Goal: Task Accomplishment & Management: Manage account settings

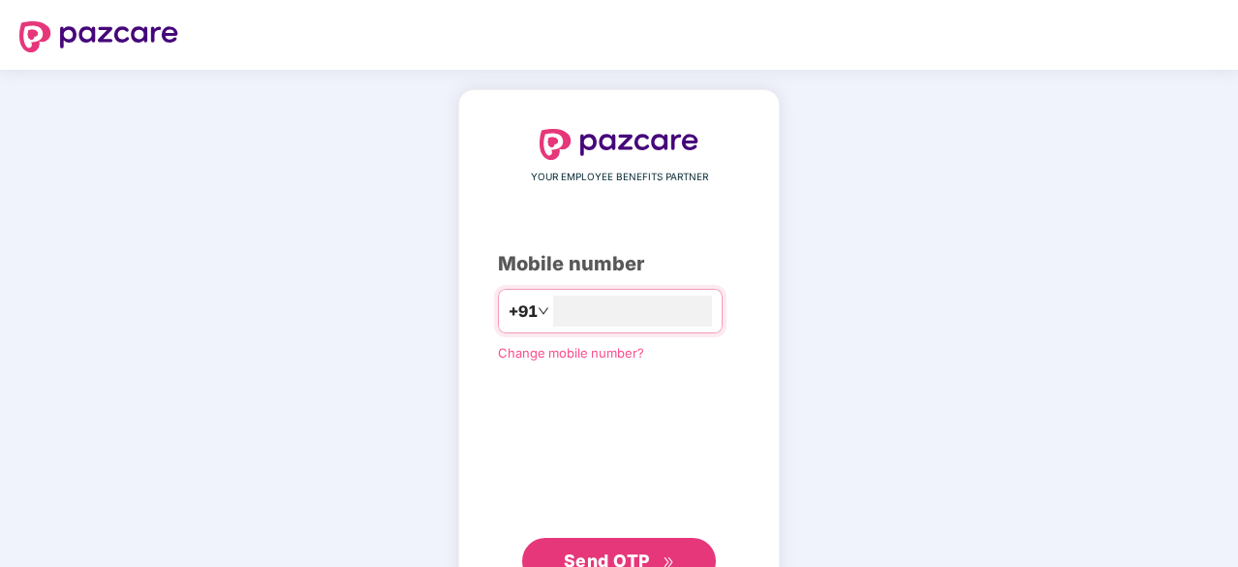
type input "**********"
click at [626, 543] on button "Send OTP" at bounding box center [619, 559] width 194 height 47
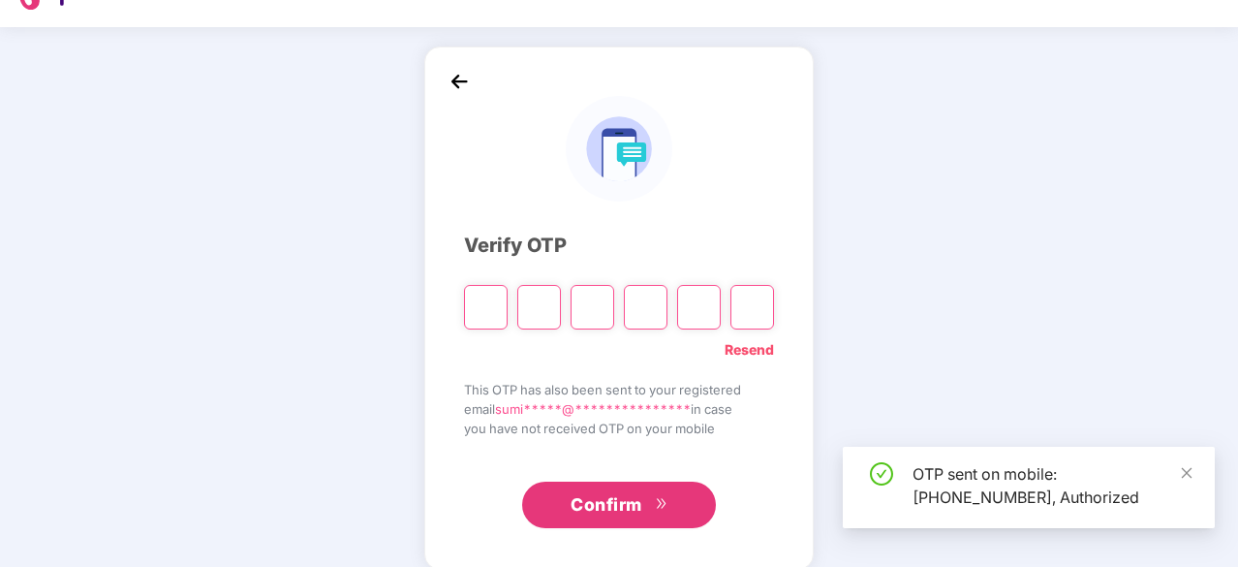
scroll to position [43, 0]
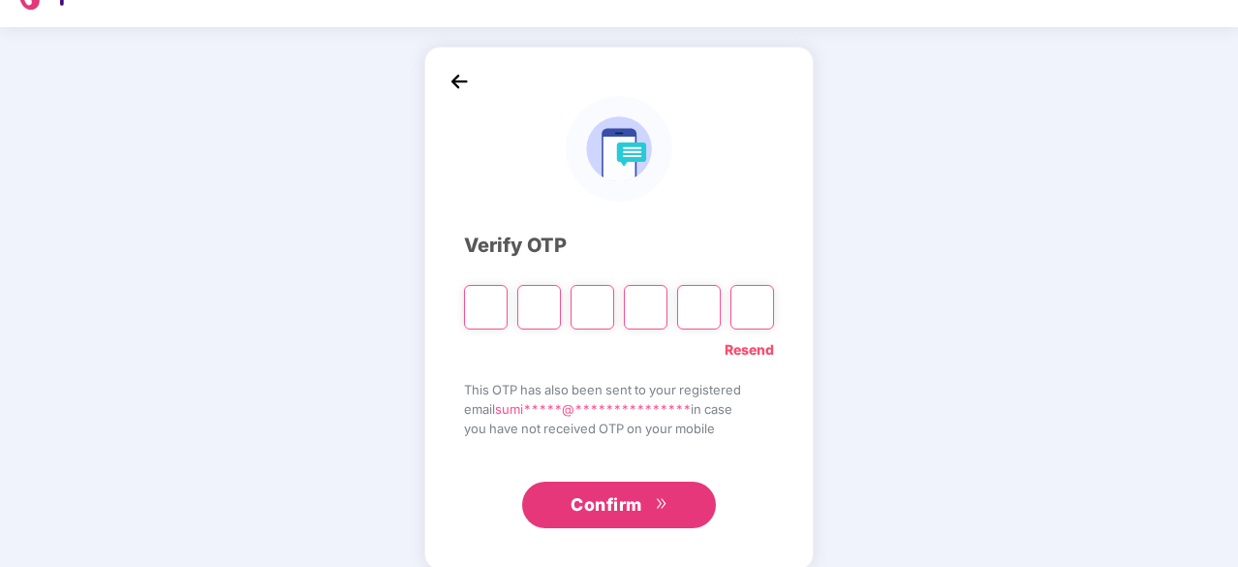
type input "*"
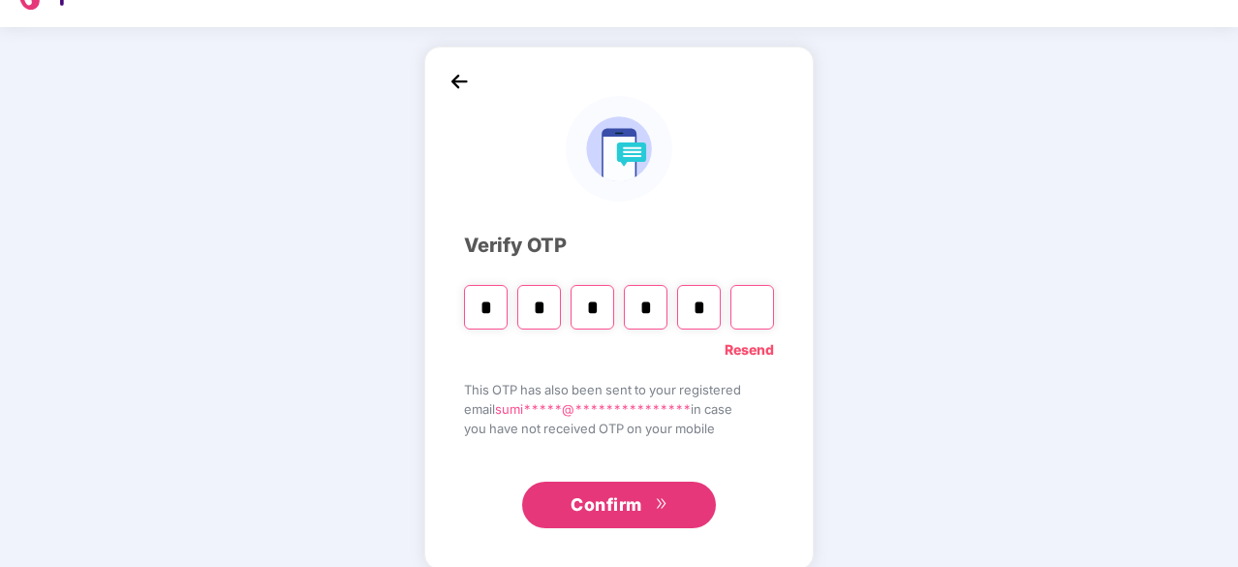
type input "*"
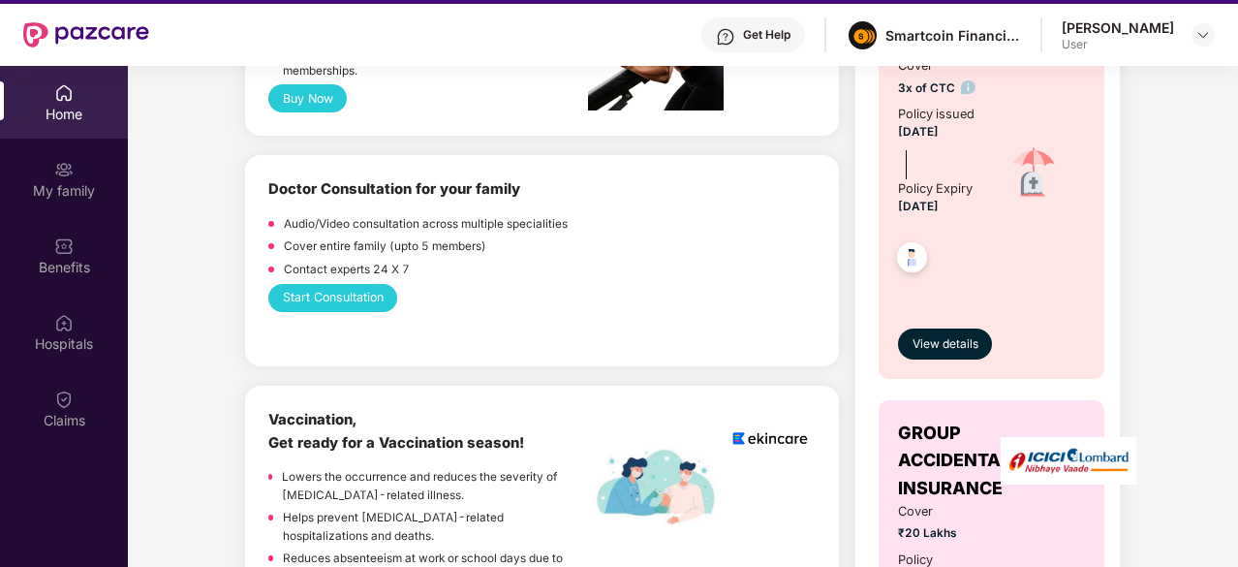
scroll to position [973, 0]
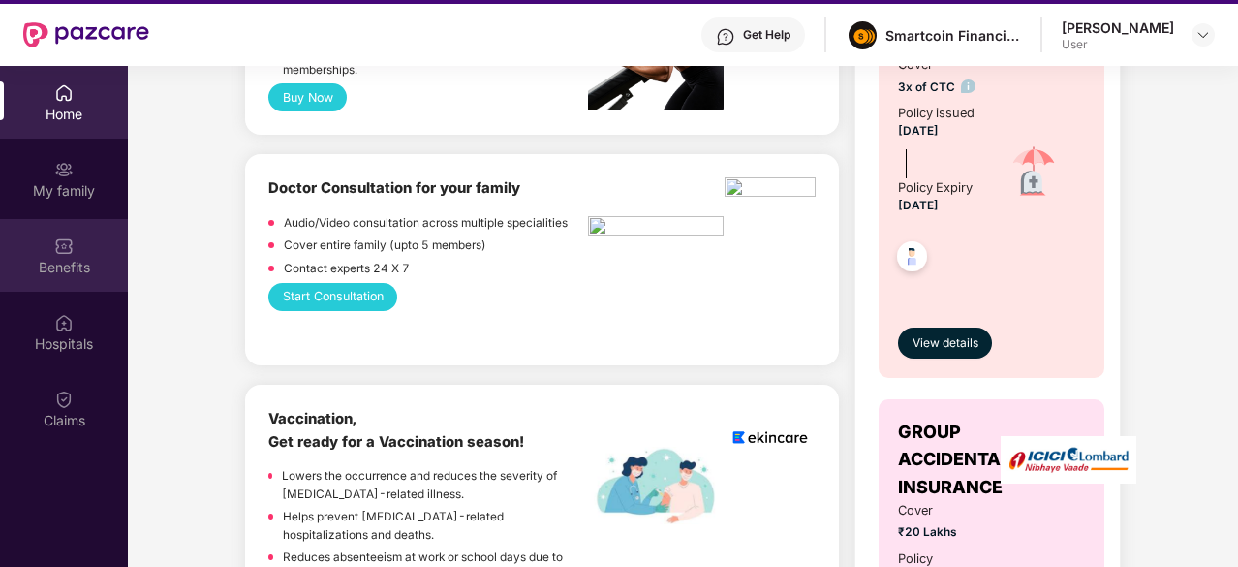
click at [64, 243] on img at bounding box center [63, 245] width 19 height 19
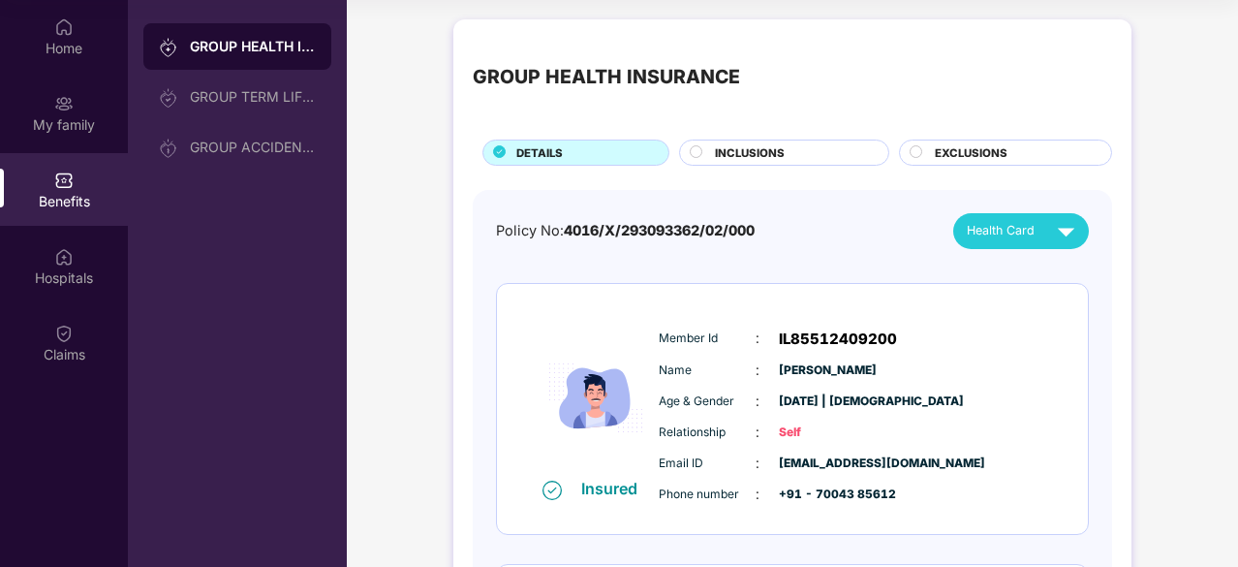
click at [831, 152] on div "INCLUSIONS" at bounding box center [791, 154] width 173 height 20
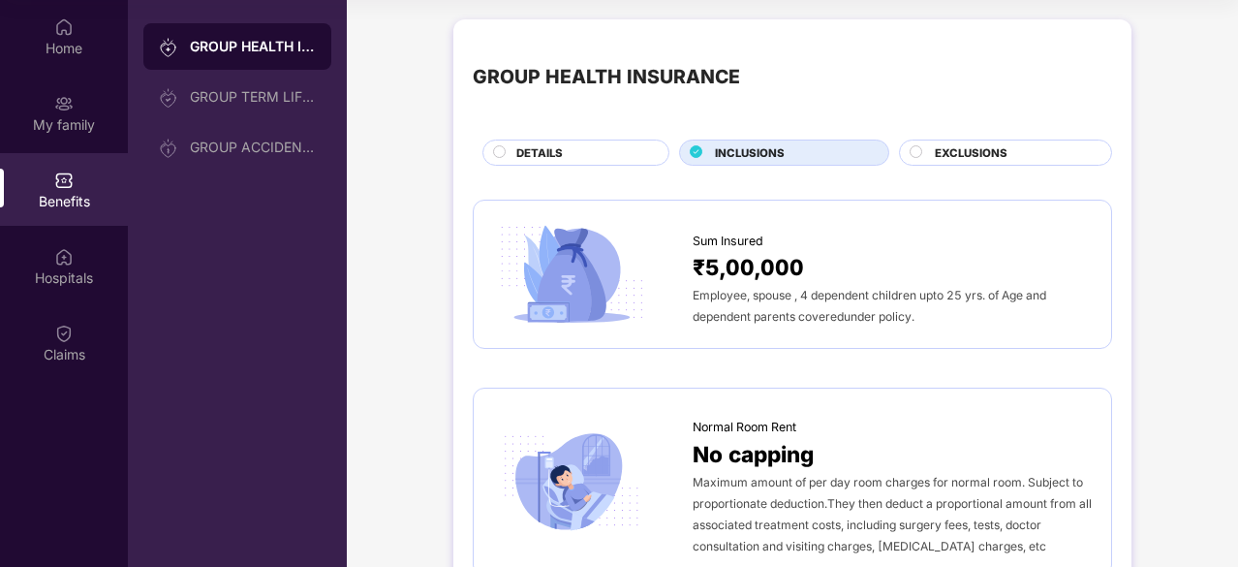
click at [940, 150] on span "EXCLUSIONS" at bounding box center [971, 152] width 73 height 17
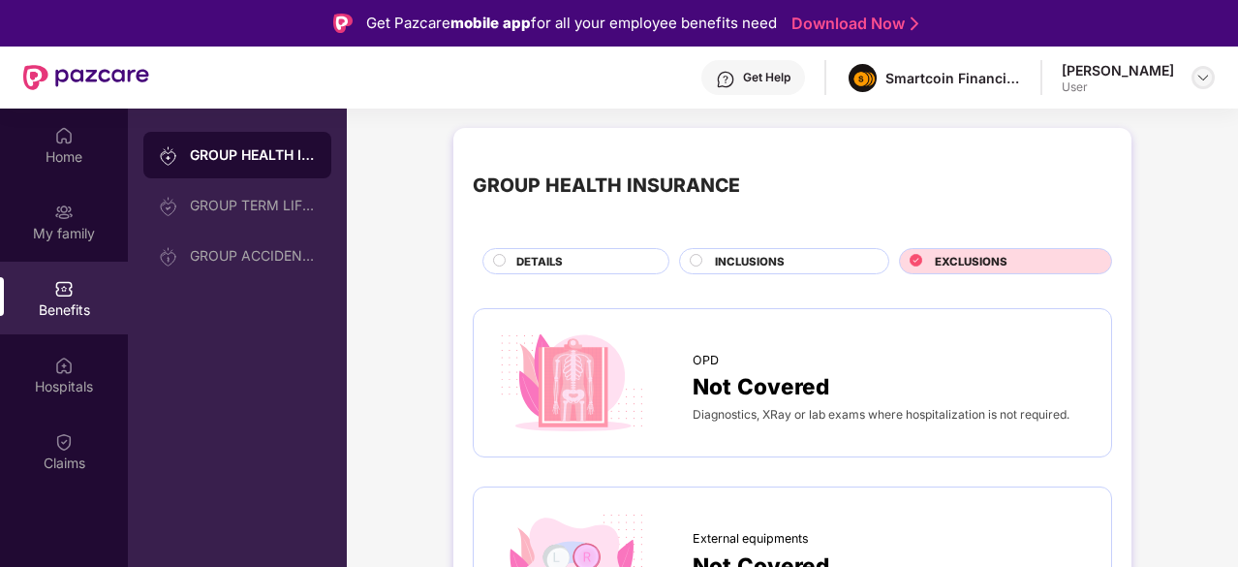
click at [1201, 78] on img at bounding box center [1203, 78] width 16 height 16
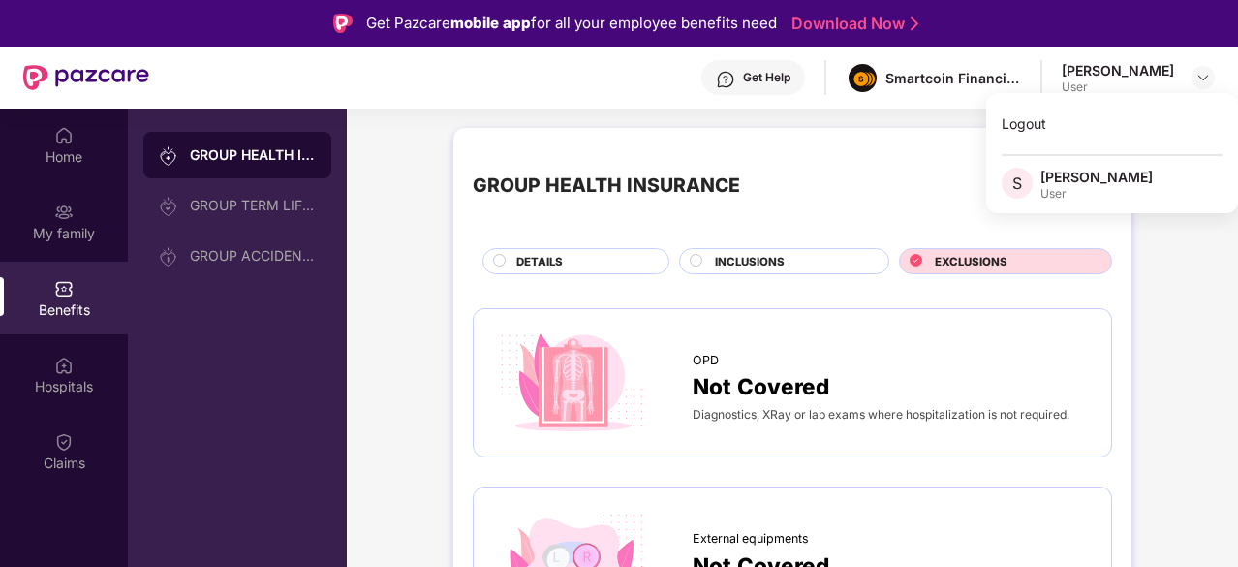
click at [900, 178] on div "GROUP HEALTH INSURANCE" at bounding box center [792, 186] width 639 height 78
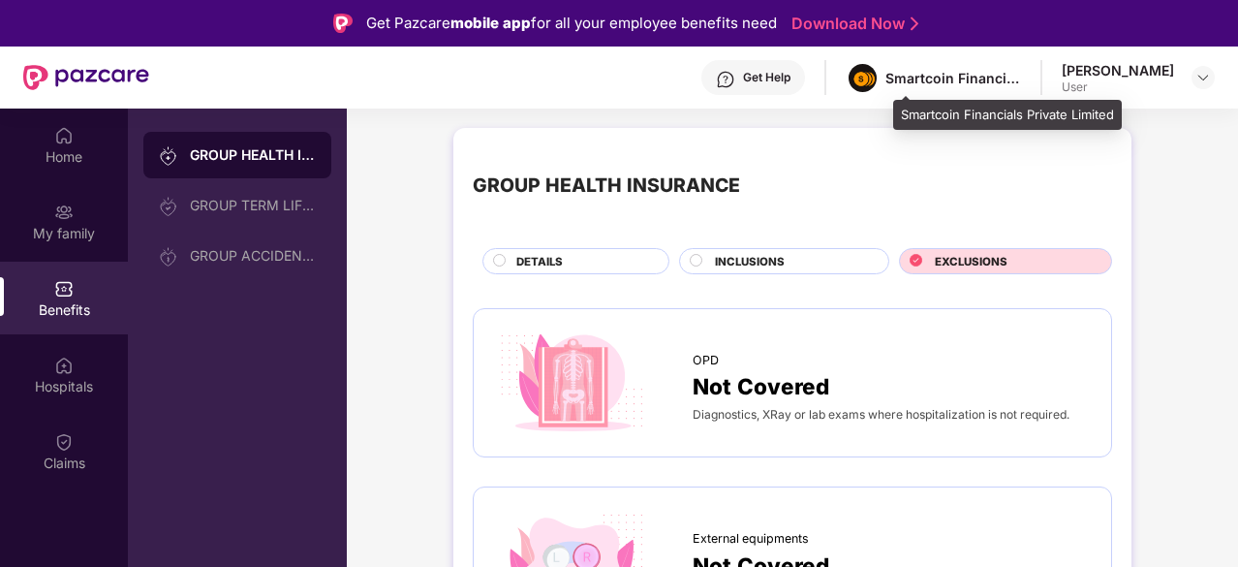
click at [1021, 74] on div "Smartcoin Financials Private Limited" at bounding box center [953, 78] width 136 height 18
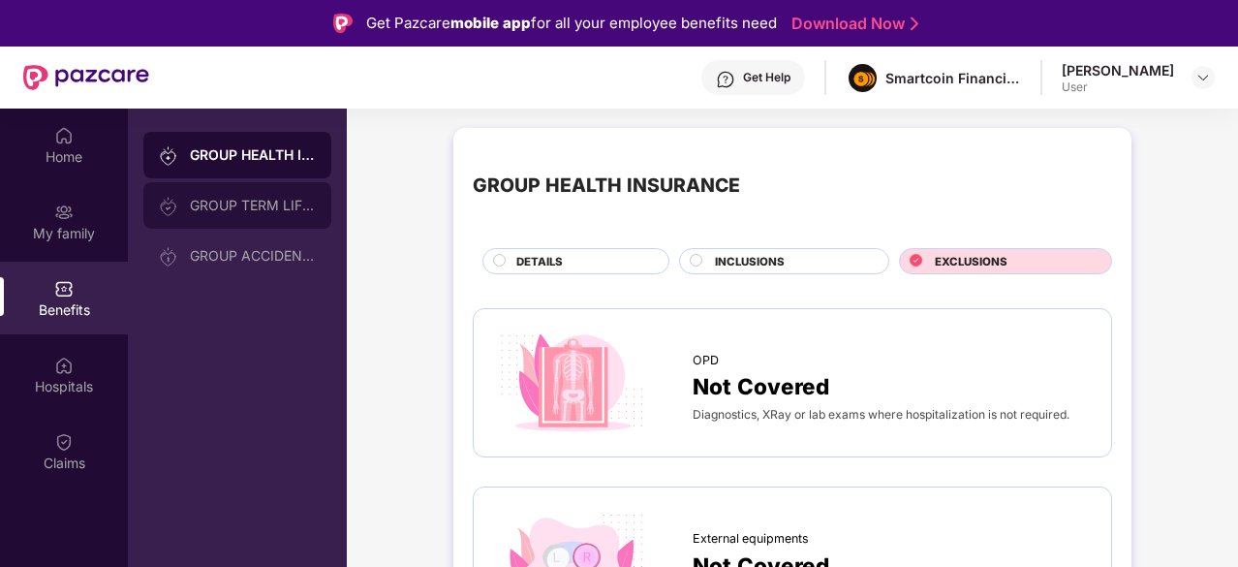
click at [284, 204] on div "GROUP TERM LIFE INSURANCE" at bounding box center [253, 206] width 126 height 16
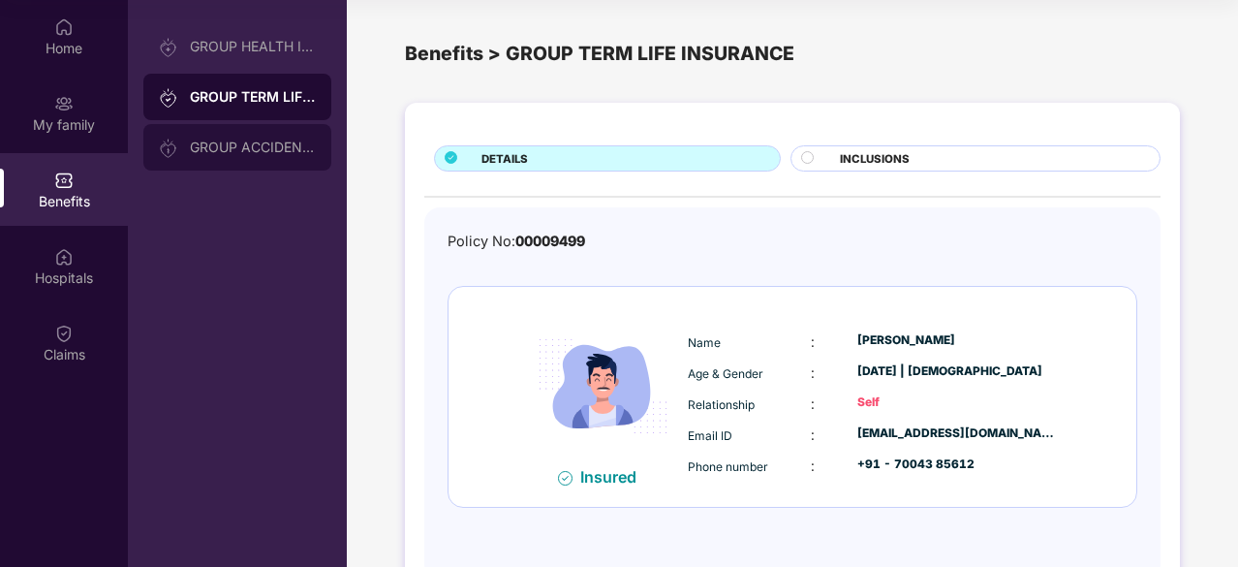
click at [259, 140] on div "GROUP ACCIDENTAL INSURANCE" at bounding box center [253, 148] width 126 height 16
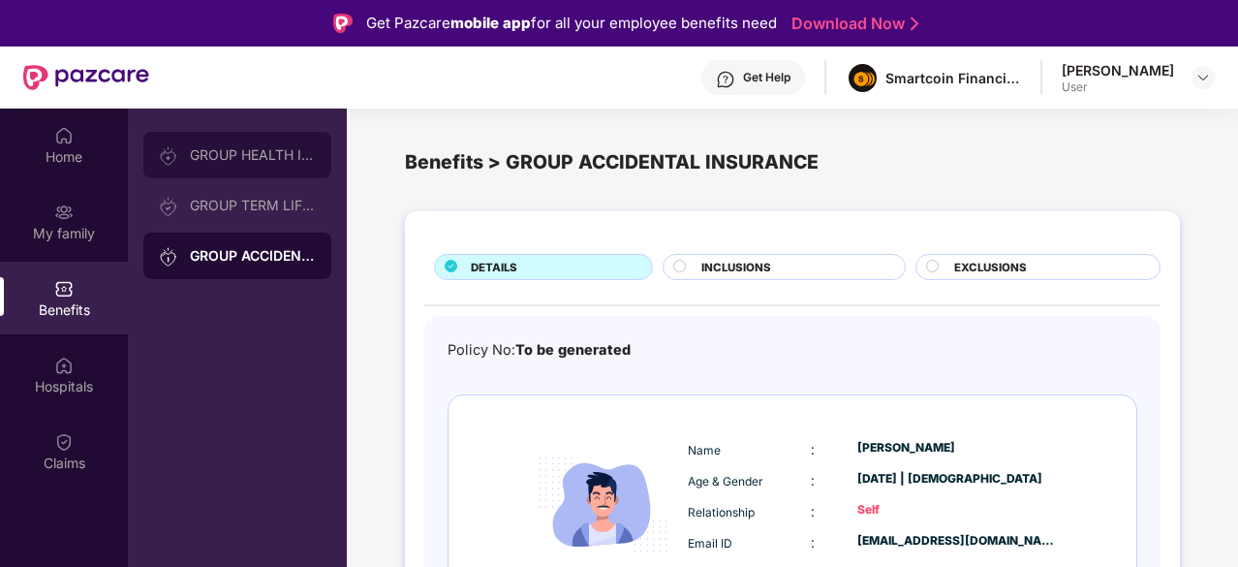
click at [231, 135] on div "GROUP HEALTH INSURANCE" at bounding box center [237, 155] width 188 height 47
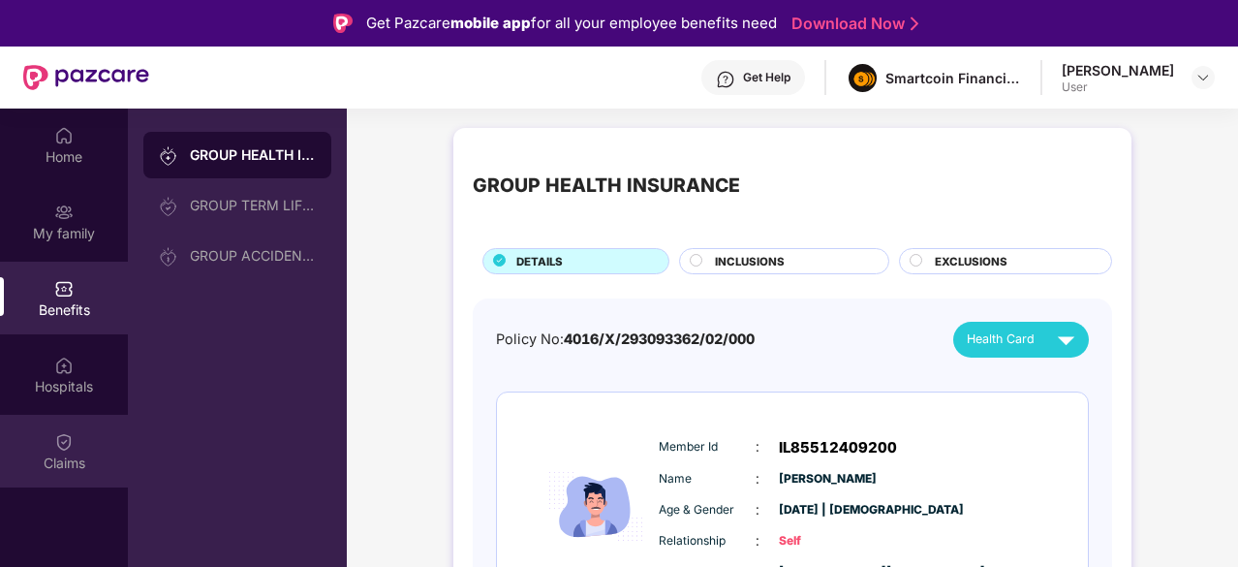
click at [59, 437] on img at bounding box center [63, 441] width 19 height 19
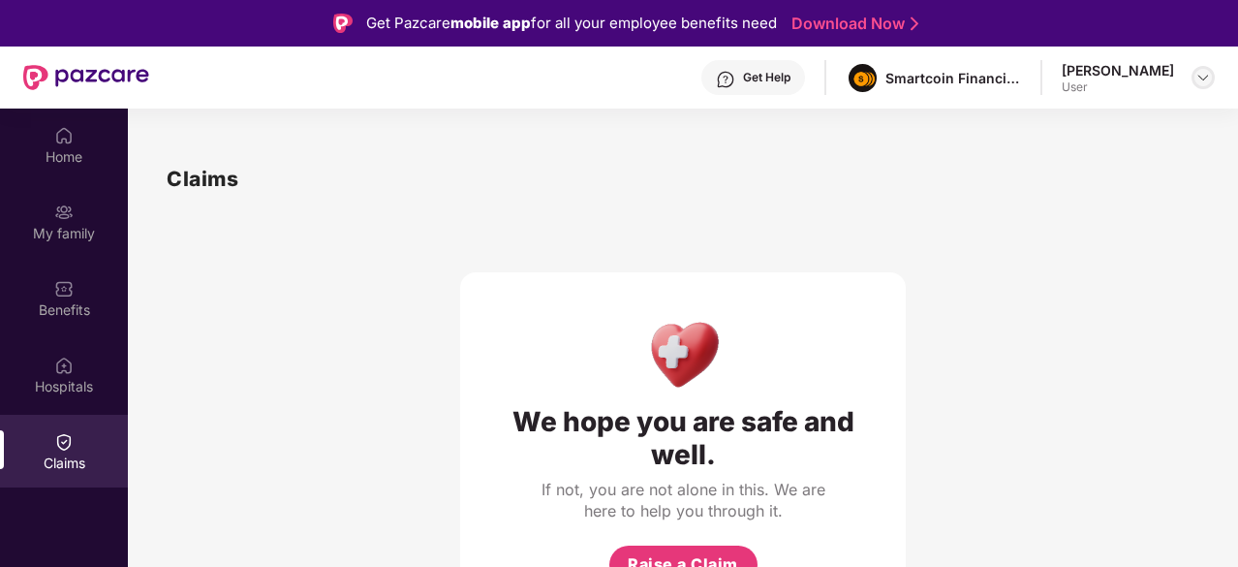
click at [1199, 73] on img at bounding box center [1203, 78] width 16 height 16
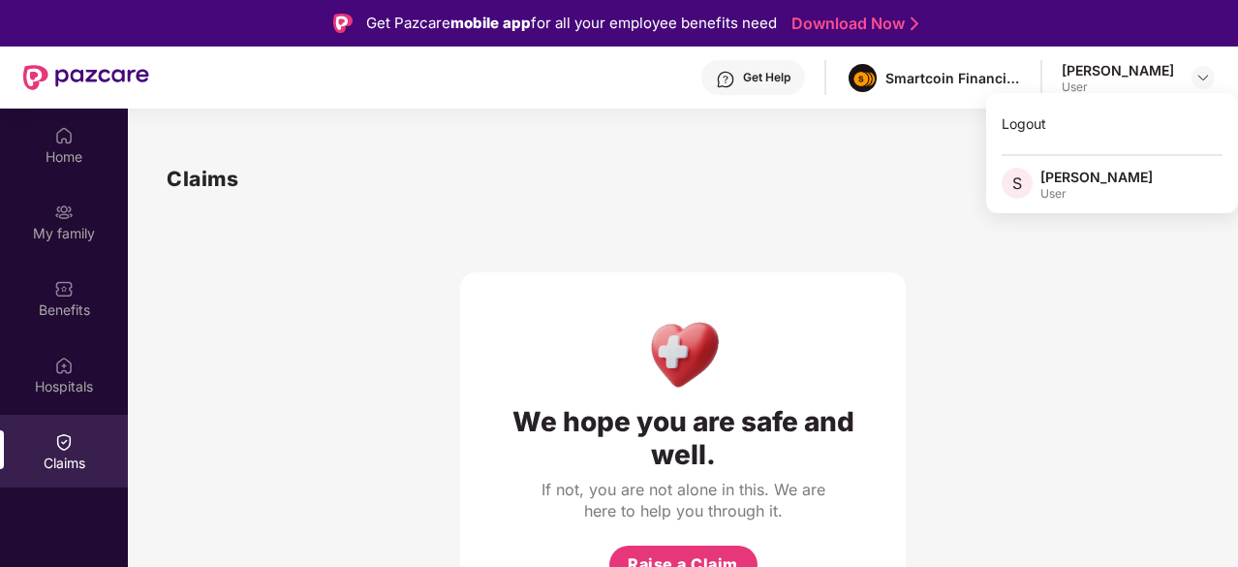
click at [1087, 168] on div "[PERSON_NAME]" at bounding box center [1096, 177] width 112 height 18
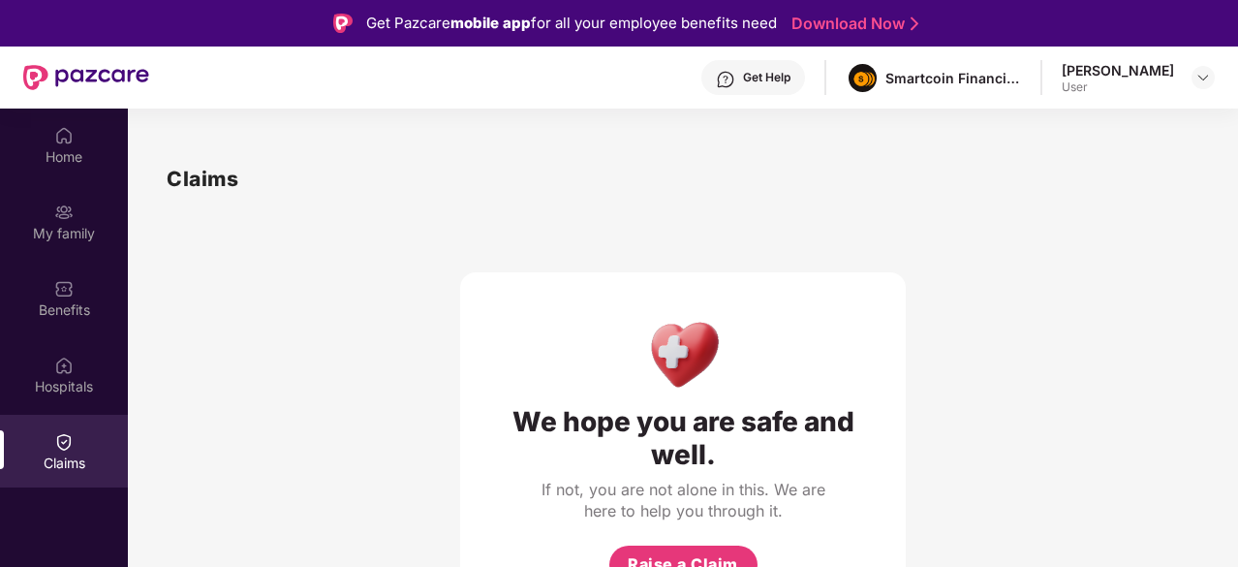
click at [443, 193] on div "Claims" at bounding box center [683, 179] width 1033 height 32
click at [61, 139] on img at bounding box center [63, 135] width 19 height 19
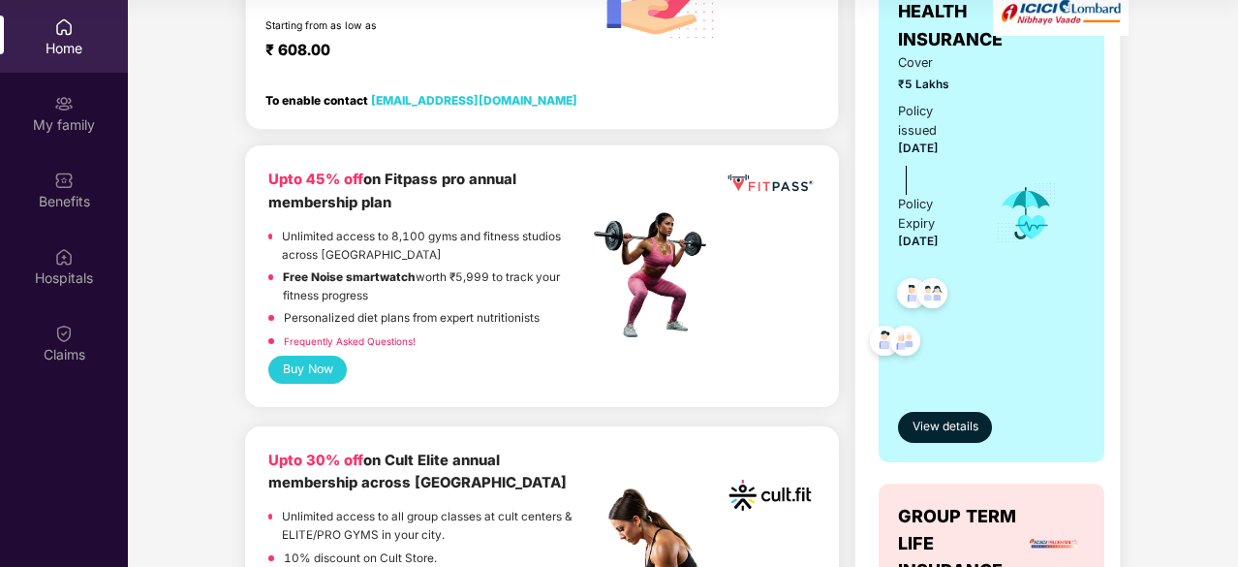
scroll to position [485, 0]
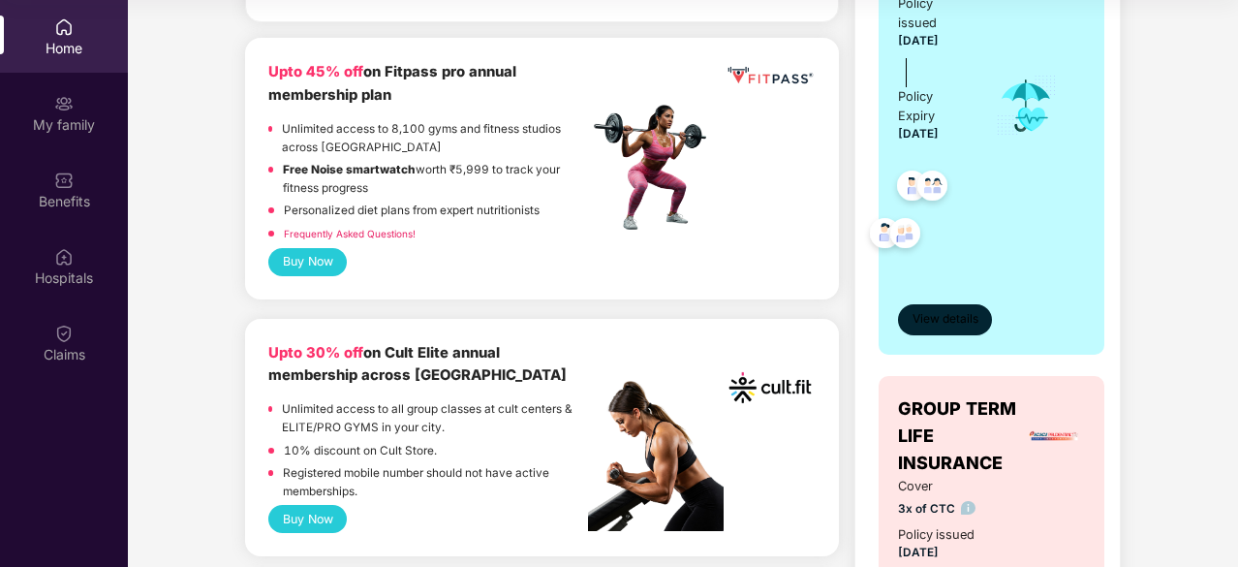
click at [936, 312] on span "View details" at bounding box center [946, 319] width 66 height 18
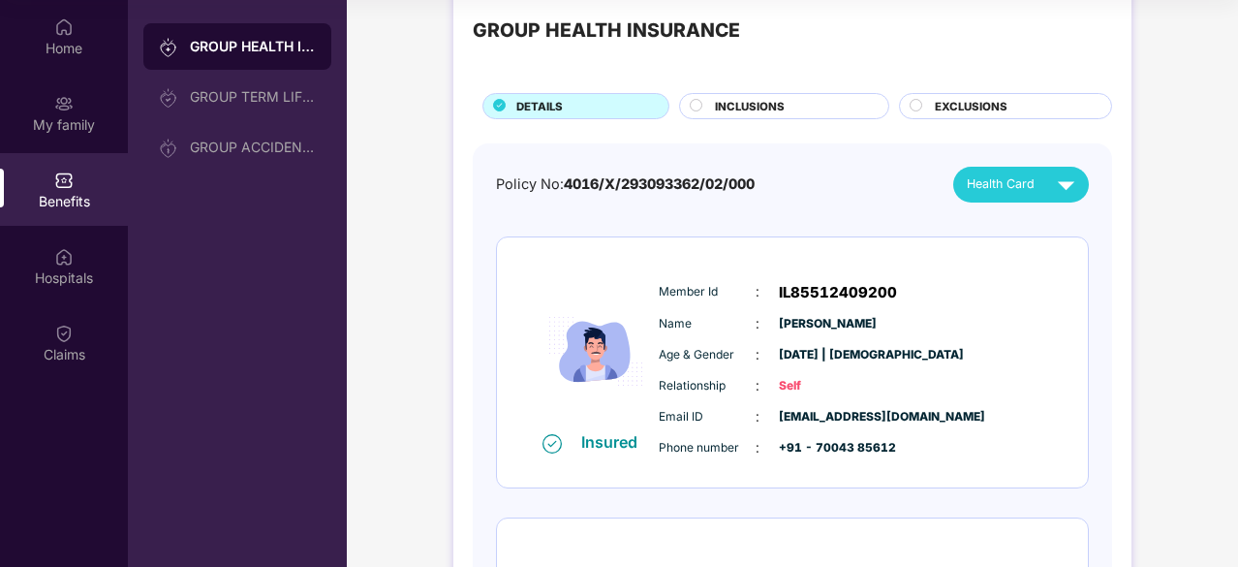
scroll to position [47, 0]
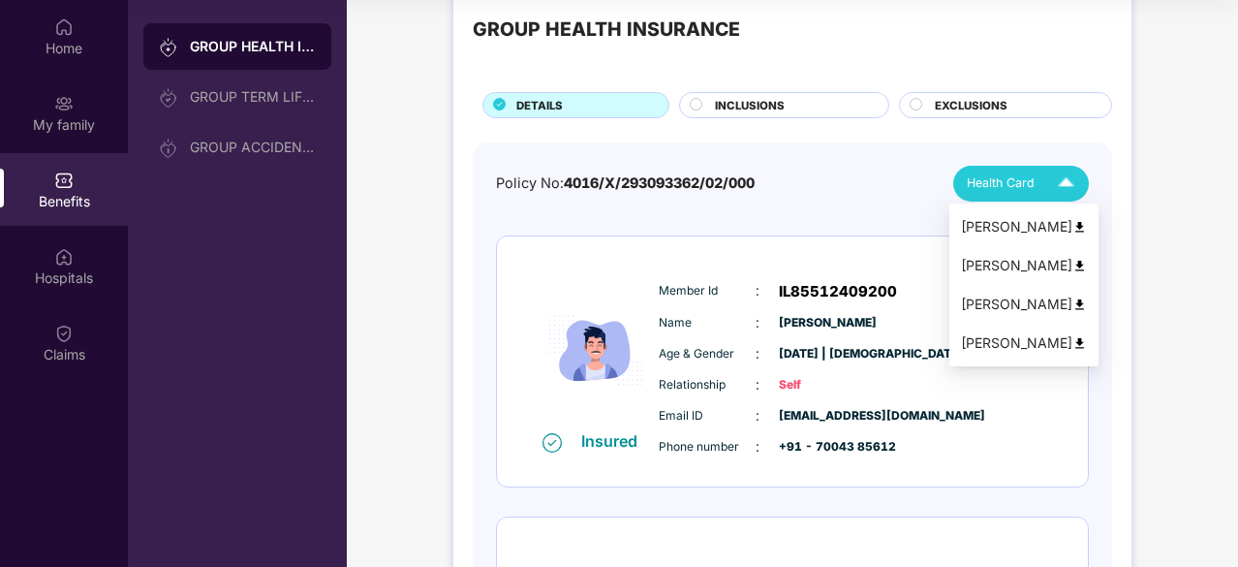
click at [1070, 180] on img at bounding box center [1066, 184] width 34 height 34
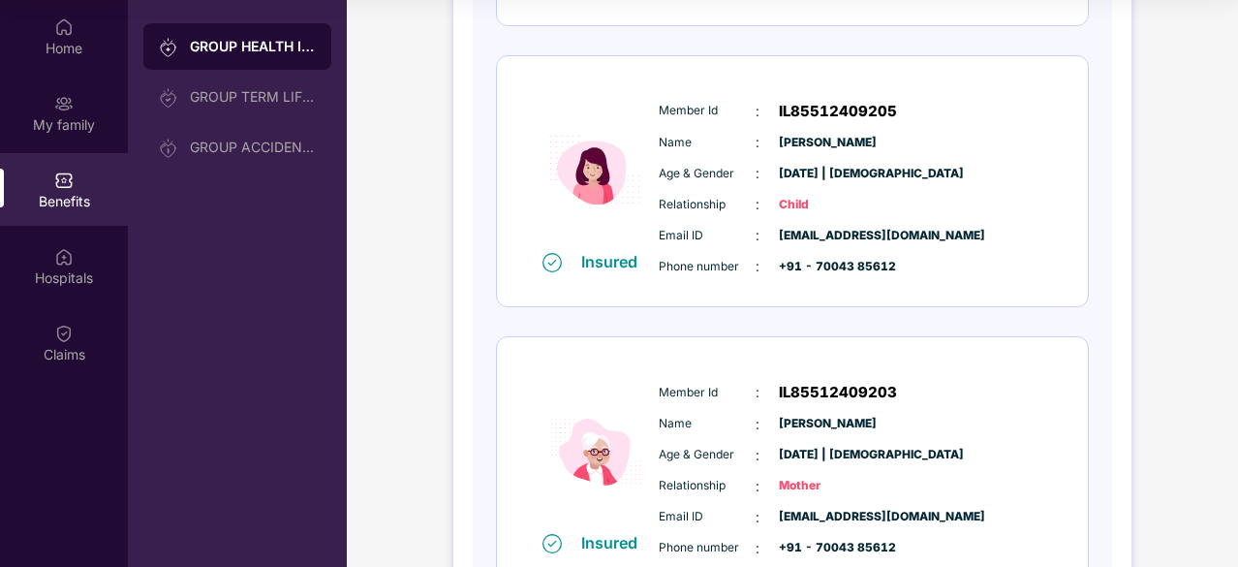
scroll to position [929, 0]
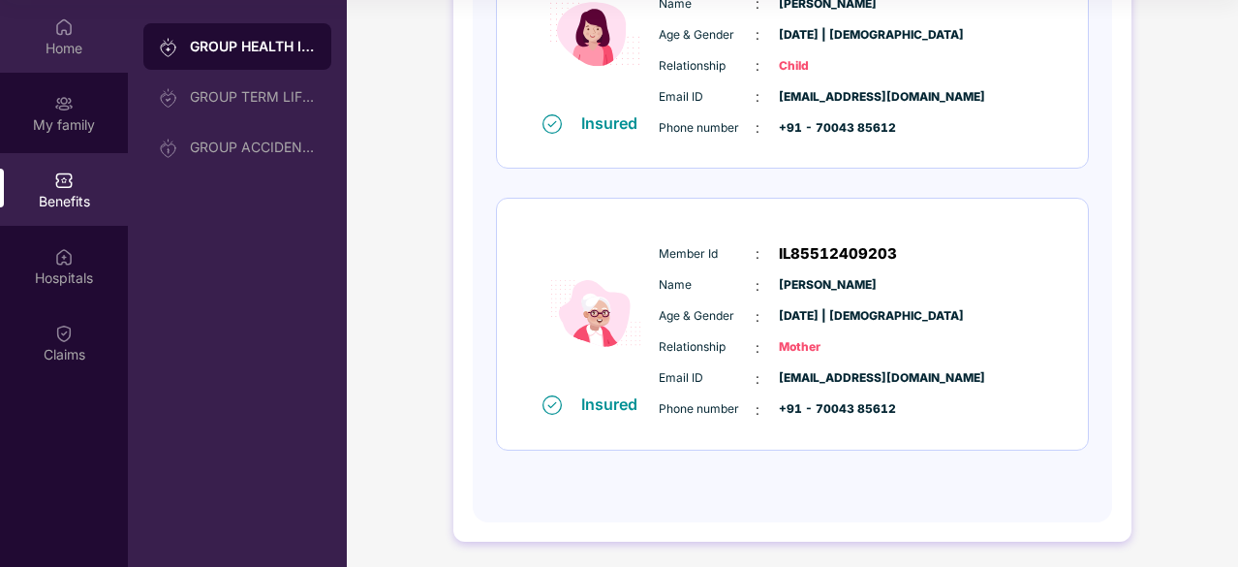
click at [70, 28] on img at bounding box center [63, 26] width 19 height 19
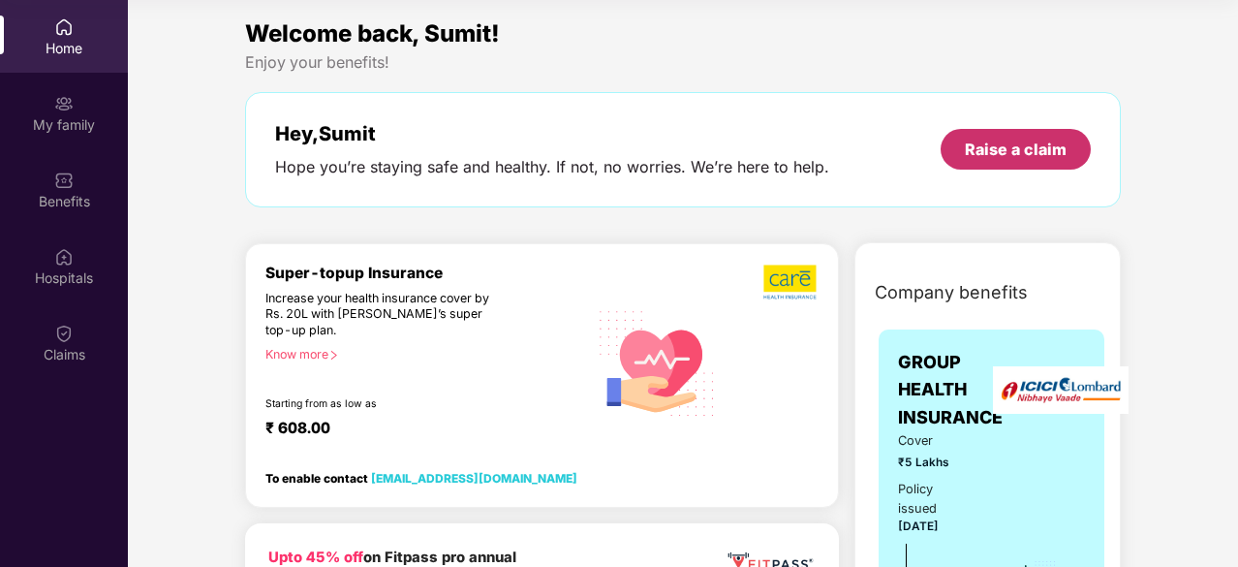
click at [997, 152] on div "Raise a claim" at bounding box center [1016, 149] width 102 height 21
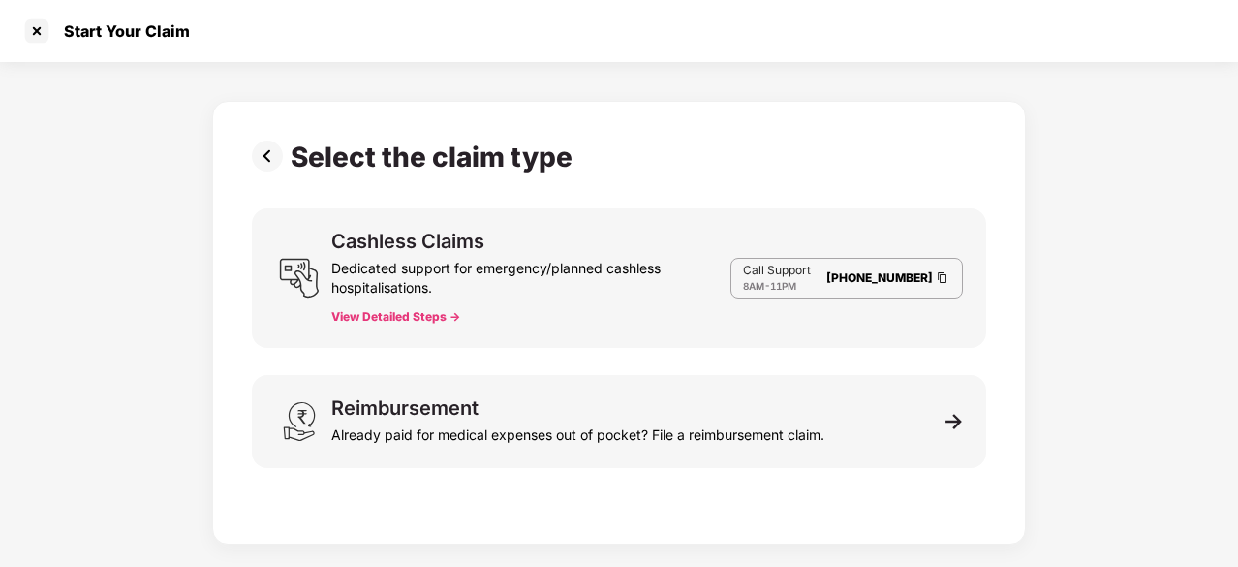
click at [444, 316] on button "View Detailed Steps ->" at bounding box center [395, 317] width 129 height 16
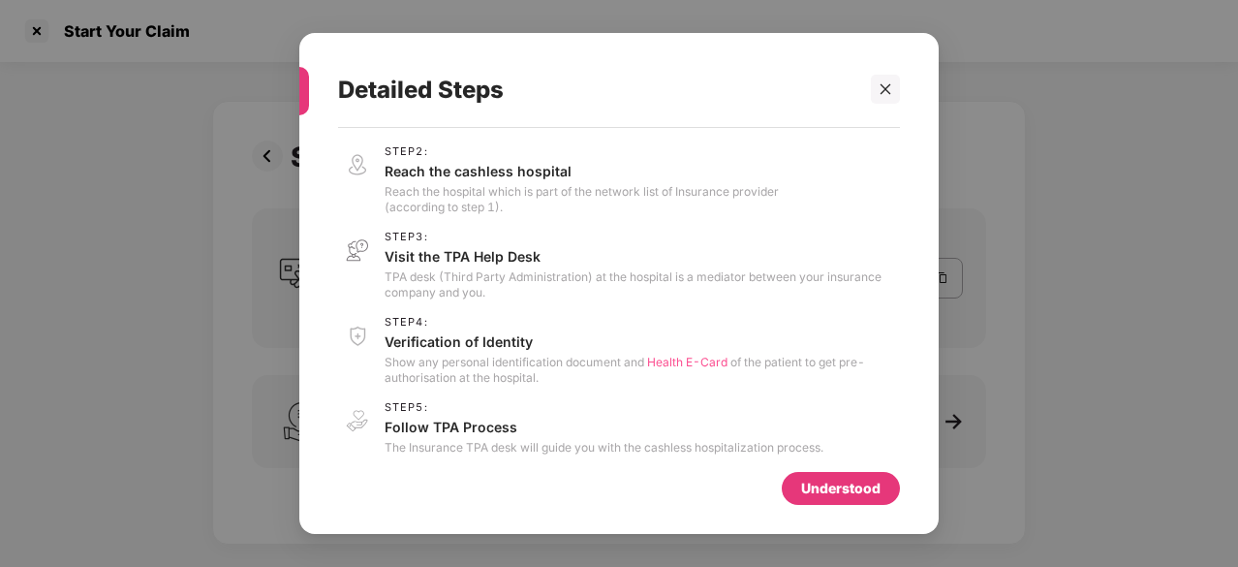
scroll to position [87, 0]
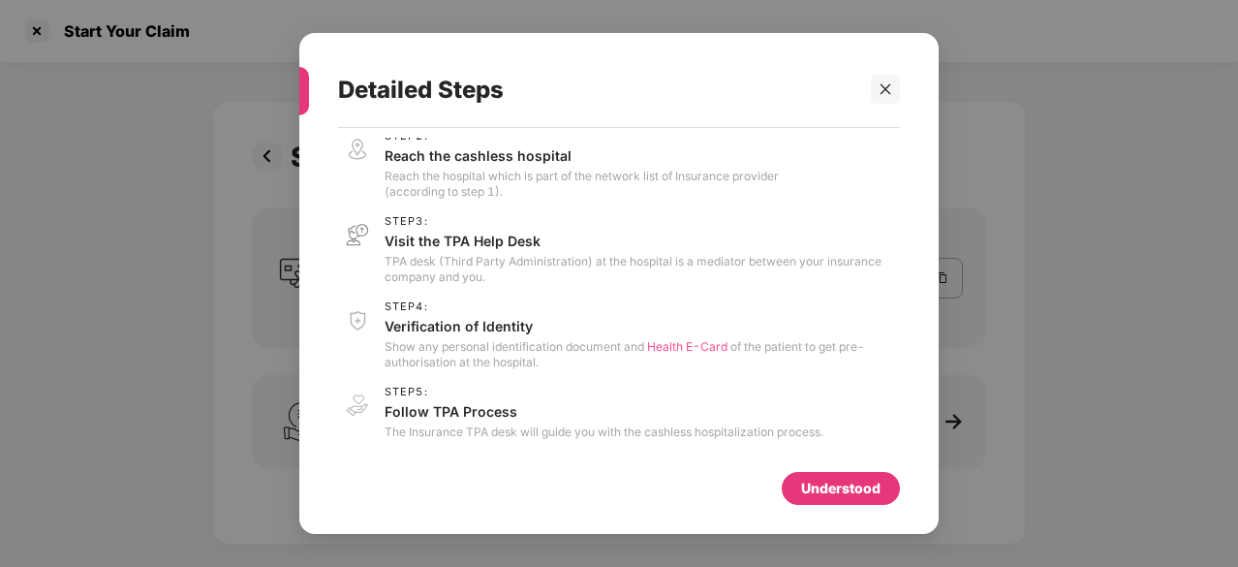
click at [837, 489] on div "Understood" at bounding box center [840, 488] width 79 height 21
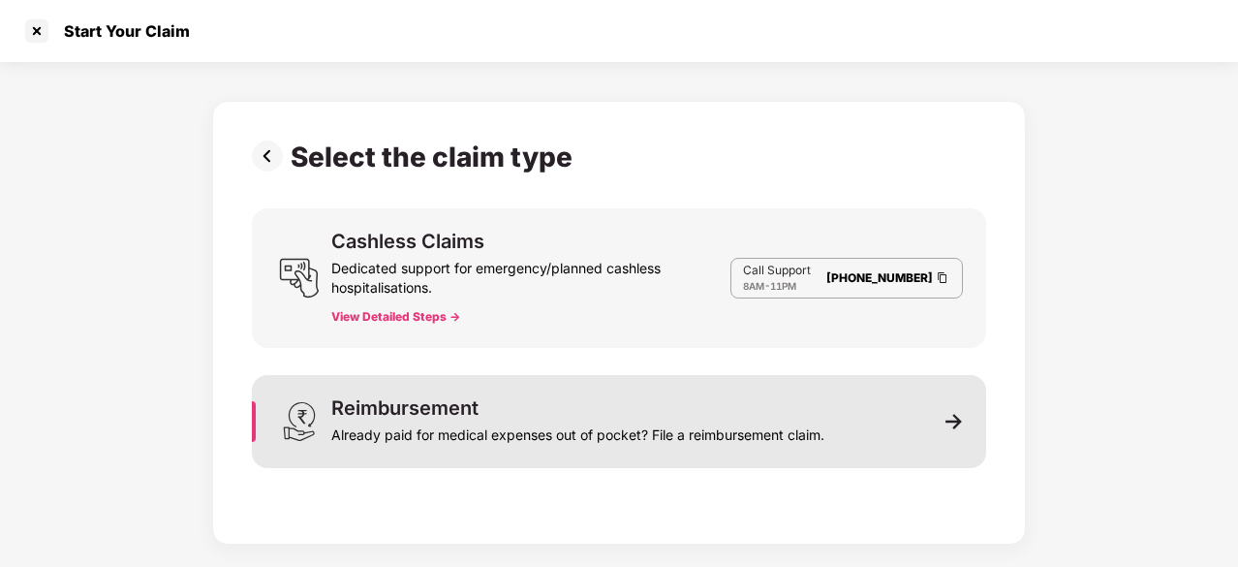
scroll to position [0, 0]
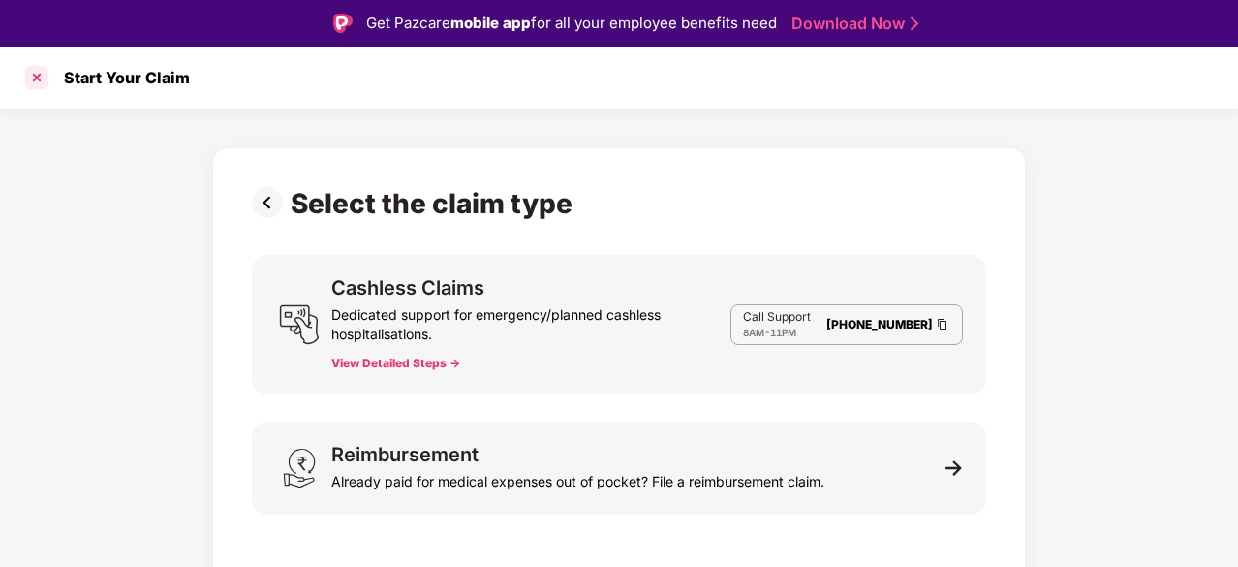
click at [36, 76] on div at bounding box center [36, 77] width 31 height 31
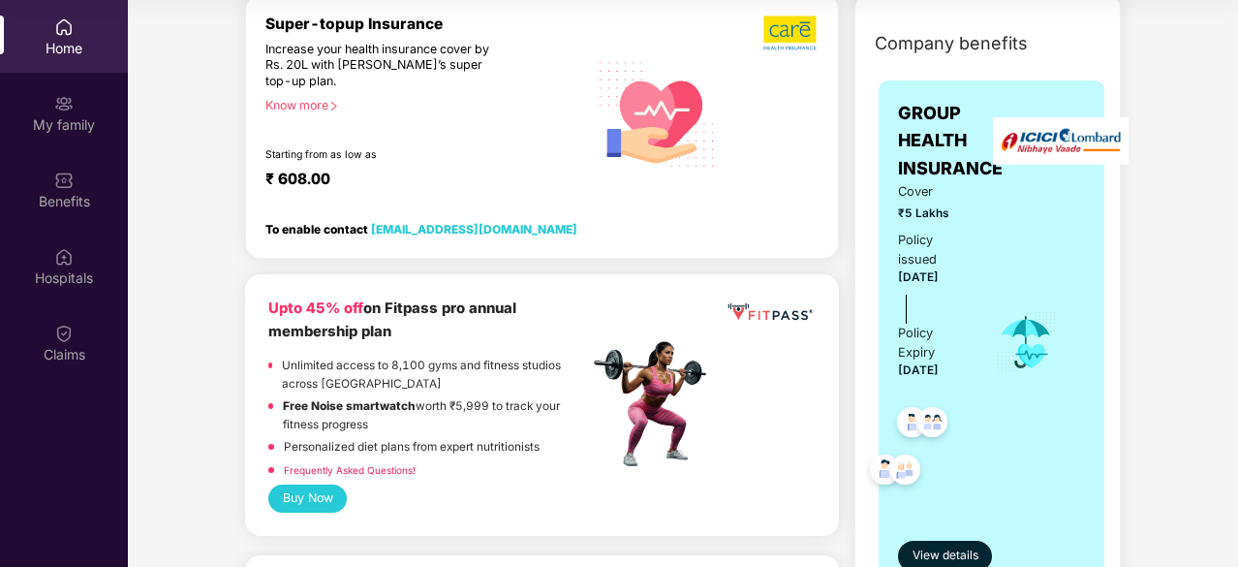
scroll to position [245, 0]
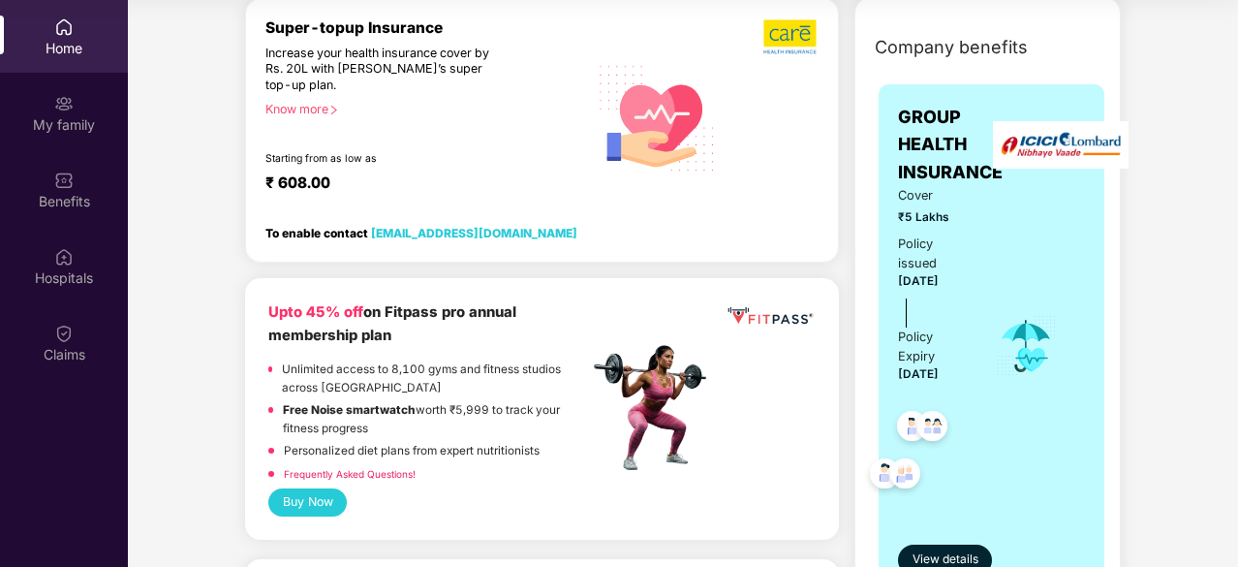
click at [1060, 149] on img at bounding box center [1061, 144] width 136 height 47
drag, startPoint x: 1048, startPoint y: 146, endPoint x: 1009, endPoint y: 69, distance: 87.1
click at [1009, 69] on div "Company benefits" at bounding box center [991, 47] width 257 height 50
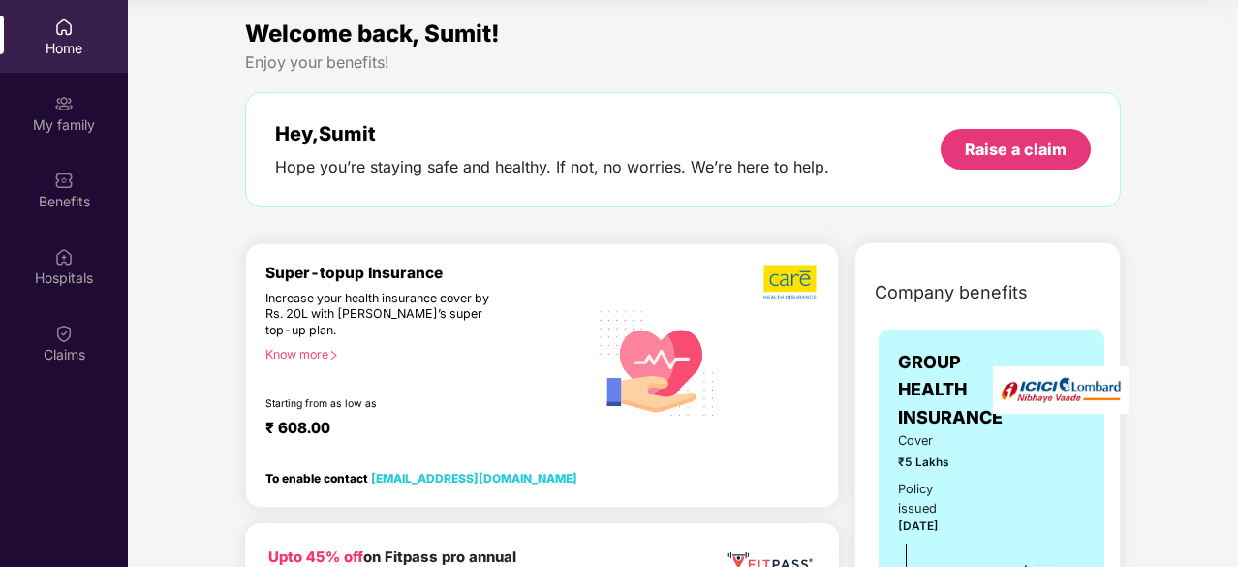
scroll to position [103, 0]
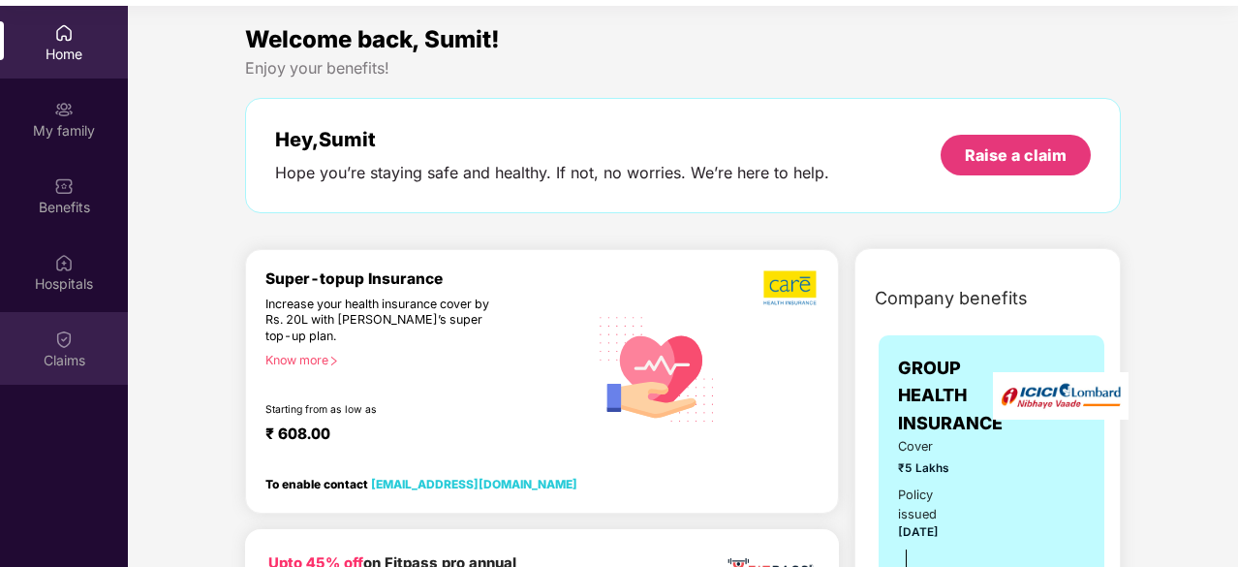
click at [58, 344] on img at bounding box center [63, 338] width 19 height 19
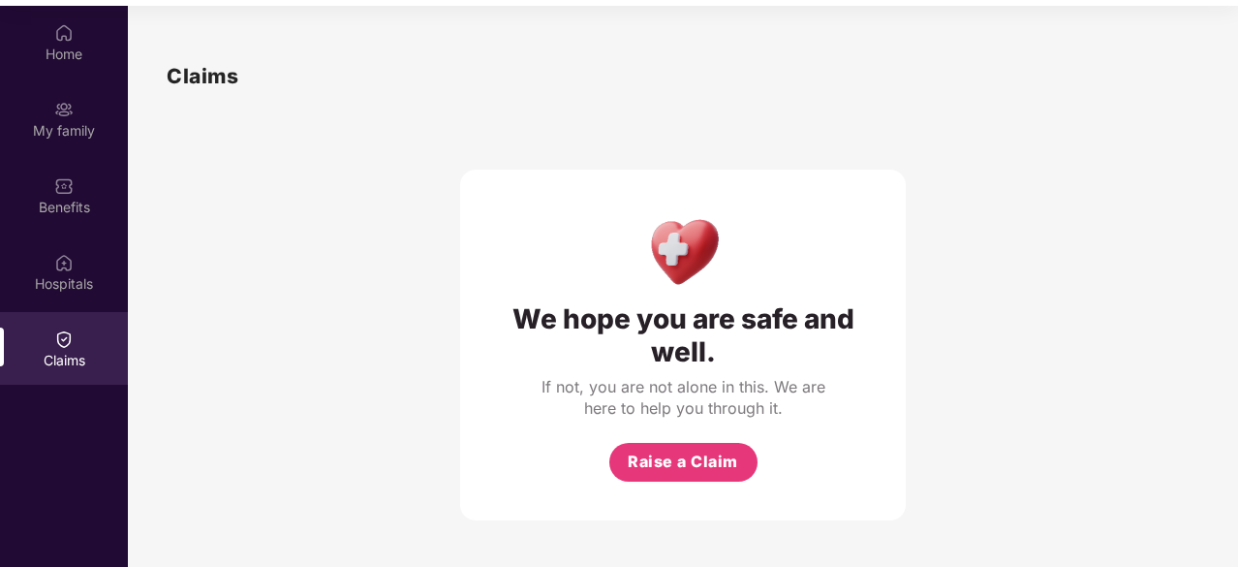
scroll to position [109, 0]
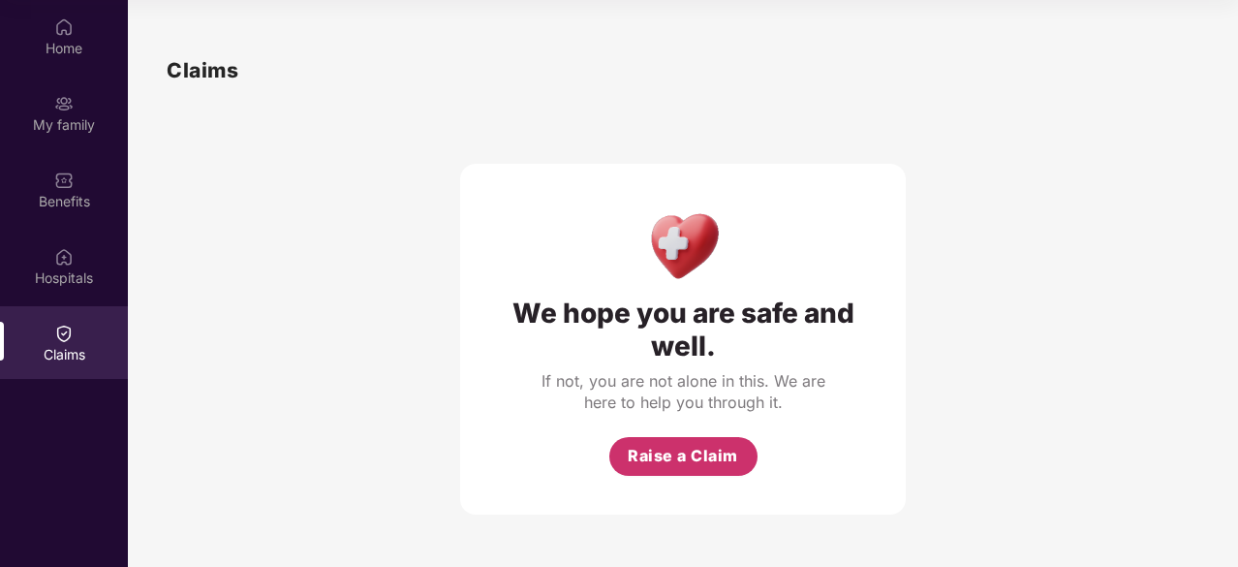
click at [680, 450] on span "Raise a Claim" at bounding box center [683, 456] width 110 height 24
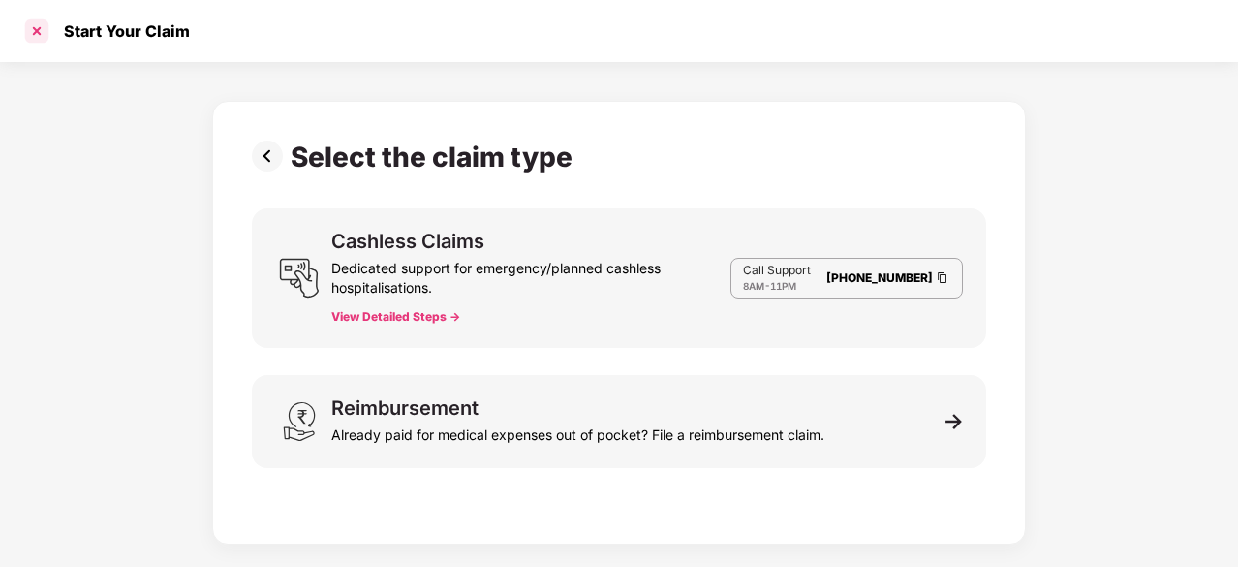
click at [38, 28] on div at bounding box center [36, 31] width 31 height 31
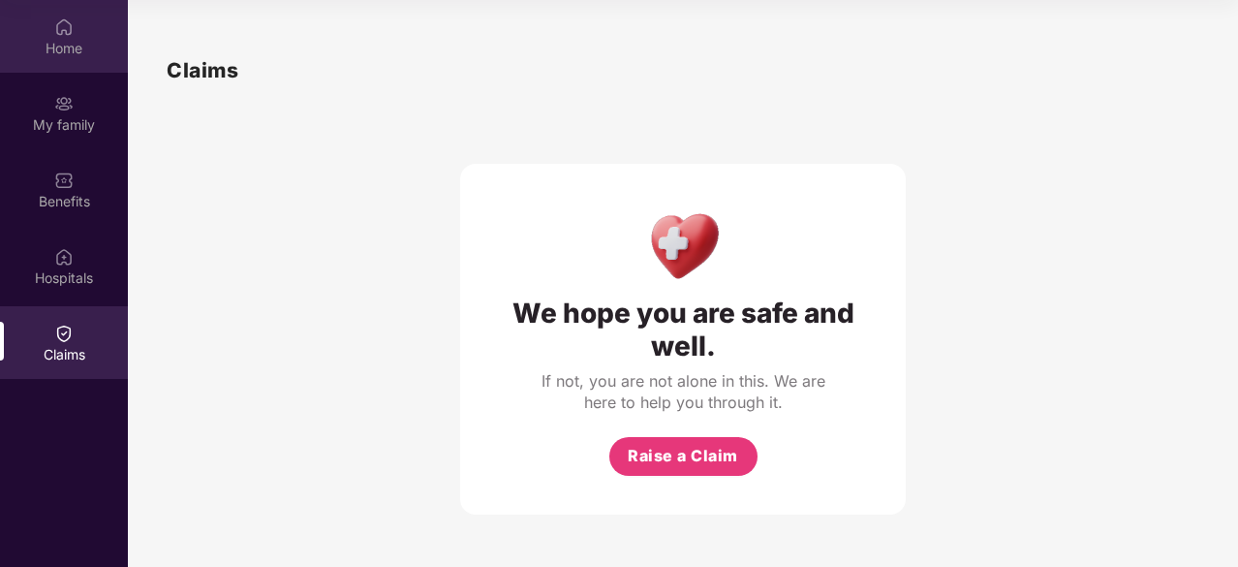
click at [79, 26] on div "Home" at bounding box center [64, 36] width 128 height 73
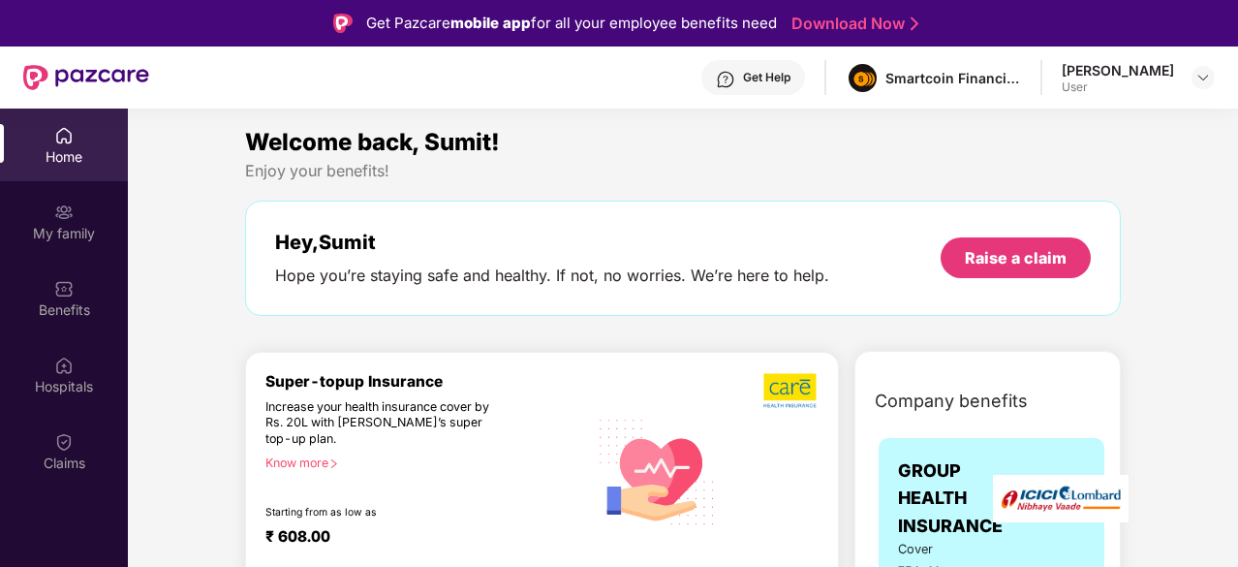
drag, startPoint x: 1001, startPoint y: 77, endPoint x: 1169, endPoint y: 297, distance: 277.9
click at [791, 75] on div "Get Help" at bounding box center [766, 78] width 47 height 16
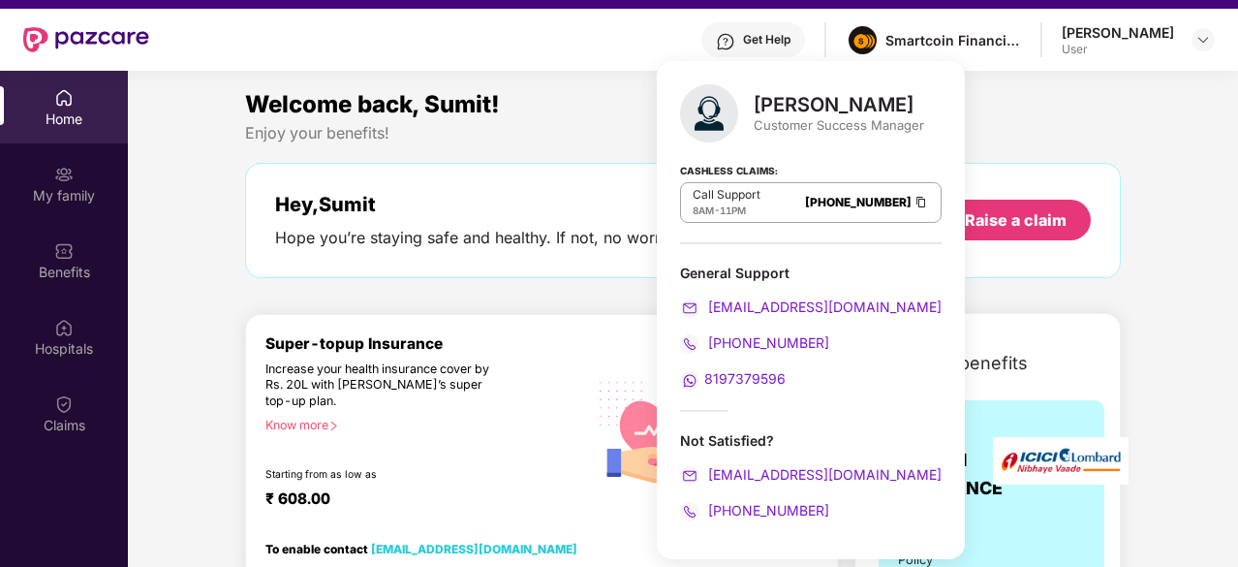
scroll to position [45, 0]
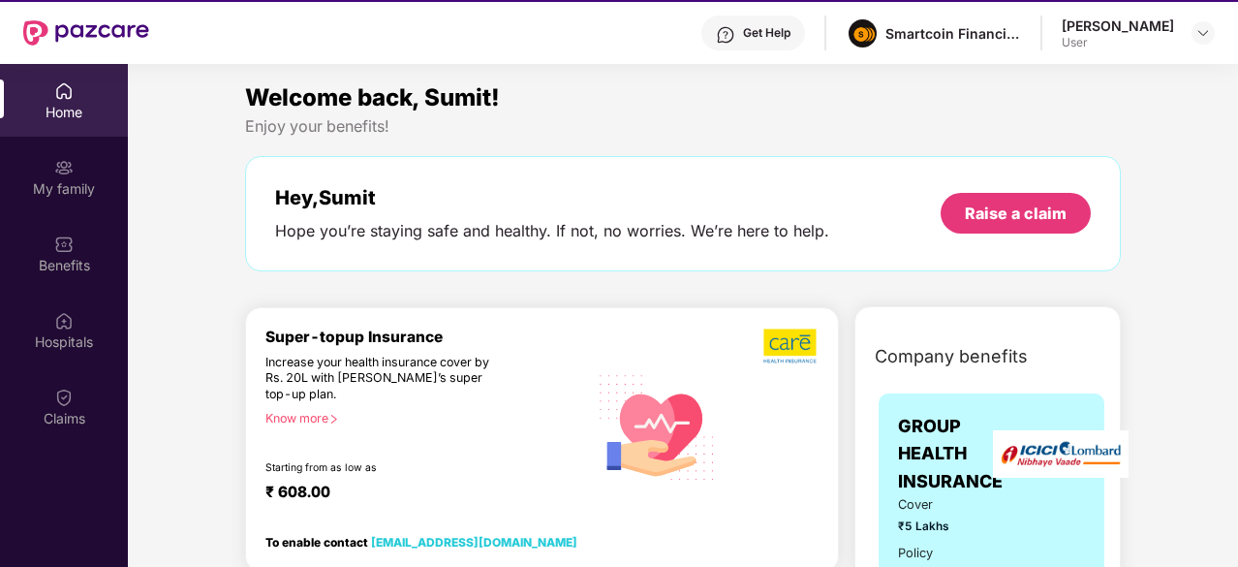
click at [1032, 107] on div "Welcome back, Sumit!" at bounding box center [683, 97] width 876 height 37
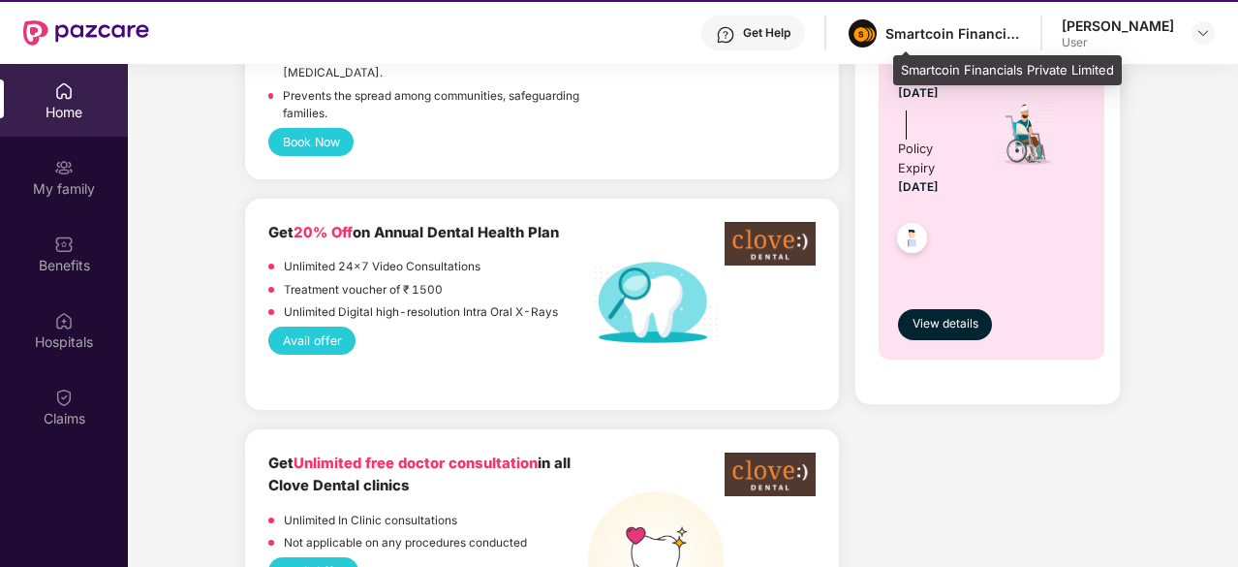
scroll to position [1478, 0]
